Goal: Task Accomplishment & Management: Complete application form

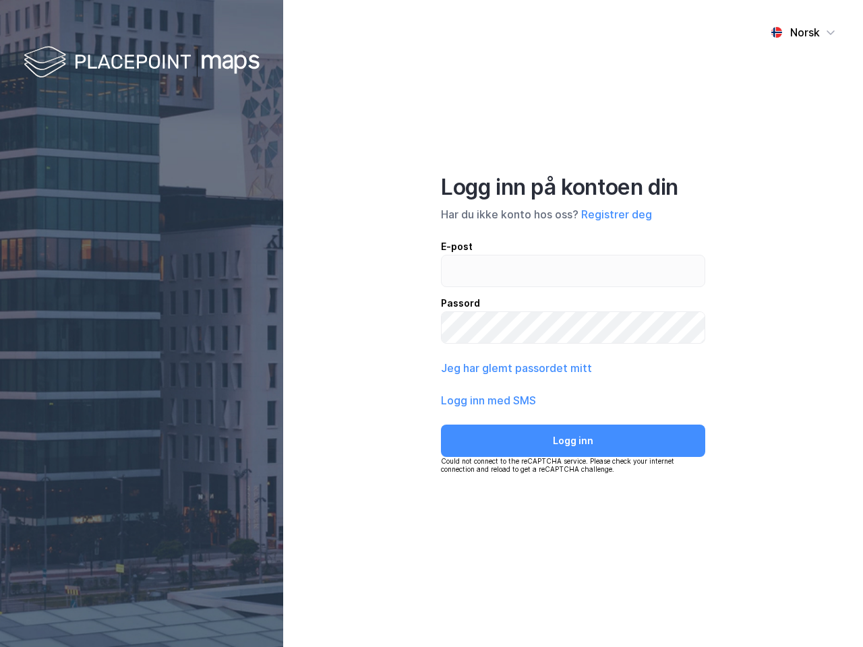
click at [431, 323] on div "Norsk Logg inn på kontoen din Har du ikke konto hos oss? Registrer deg E-post P…" at bounding box center [573, 323] width 580 height 647
click at [142, 63] on img at bounding box center [142, 63] width 236 height 40
click at [803, 32] on div "Norsk" at bounding box center [805, 32] width 30 height 16
click at [616, 214] on button "Registrer deg" at bounding box center [616, 214] width 71 height 16
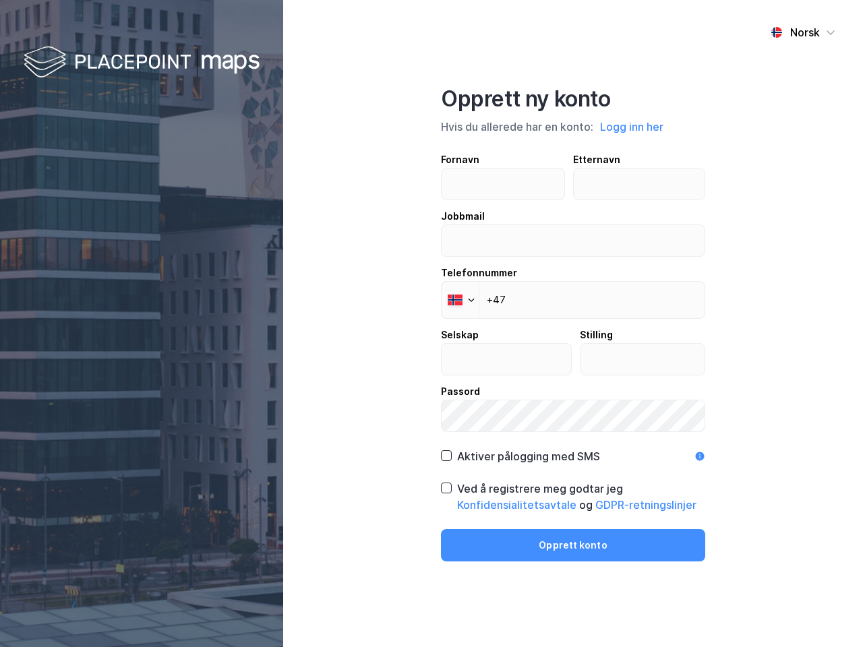
click at [515, 368] on input "text" at bounding box center [505, 359] width 129 height 31
click at [489, 400] on label "Passord" at bounding box center [573, 407] width 264 height 49
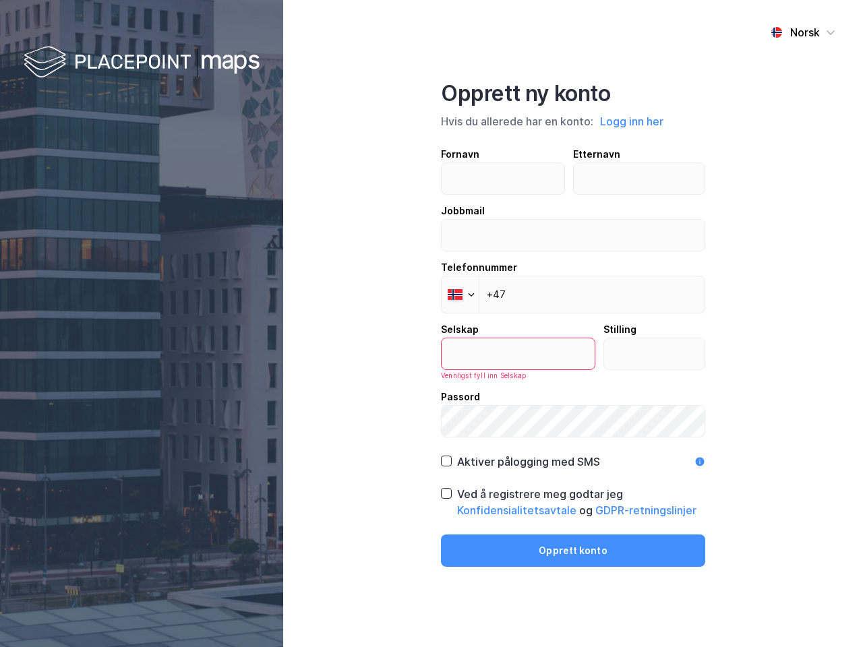
click at [573, 441] on div "Opprett ny konto Hvis du allerede har en konto: Logg inn her Fornavn Etternavn …" at bounding box center [573, 323] width 264 height 487
